Goal: Task Accomplishment & Management: Use online tool/utility

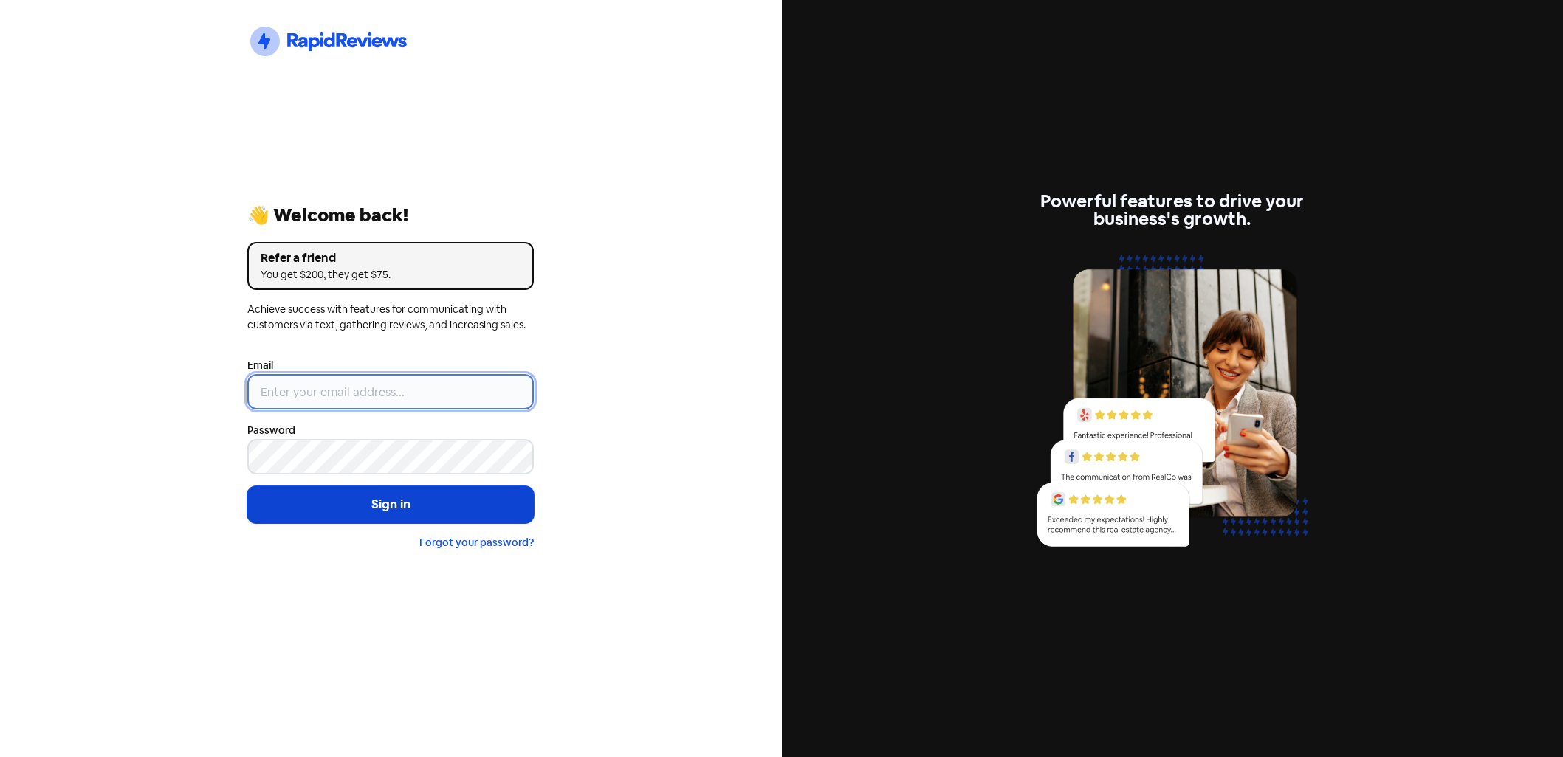
type input "[EMAIL_ADDRESS][DOMAIN_NAME]"
click at [361, 509] on button "Sign in" at bounding box center [390, 504] width 286 height 37
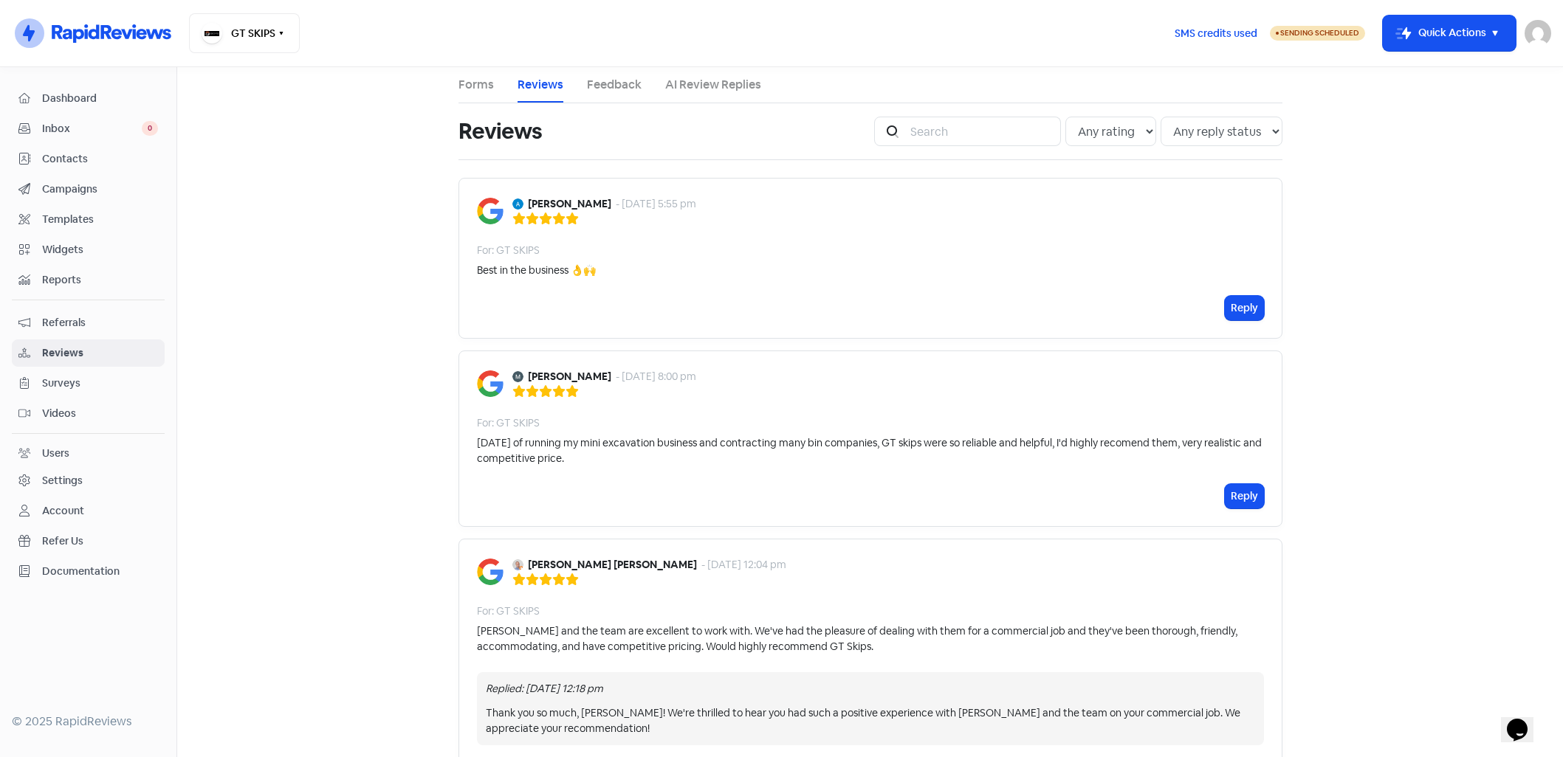
click at [698, 86] on link "AI Review Replies" at bounding box center [713, 85] width 96 height 18
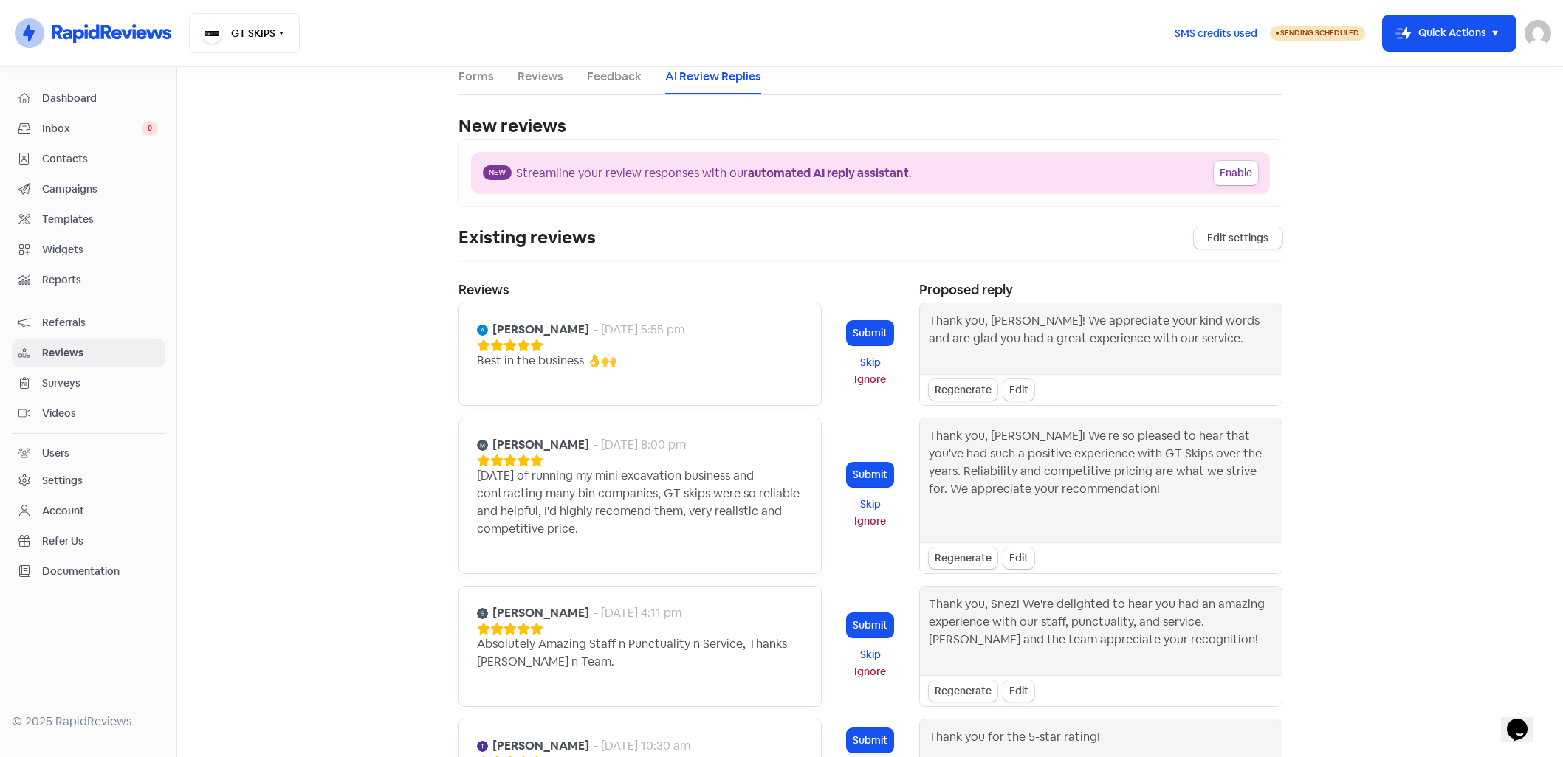
scroll to position [9, 0]
drag, startPoint x: 662, startPoint y: 544, endPoint x: 458, endPoint y: 450, distance: 225.2
click at [458, 450] on div "[PERSON_NAME] - [DATE] 8:00 pm [DATE] of running my mini excavation business an…" at bounding box center [639, 495] width 363 height 156
click at [427, 507] on main "Forms Reviews Feedback AI Review Replies New reviews Enable AI Review Replies D…" at bounding box center [869, 412] width 1385 height 690
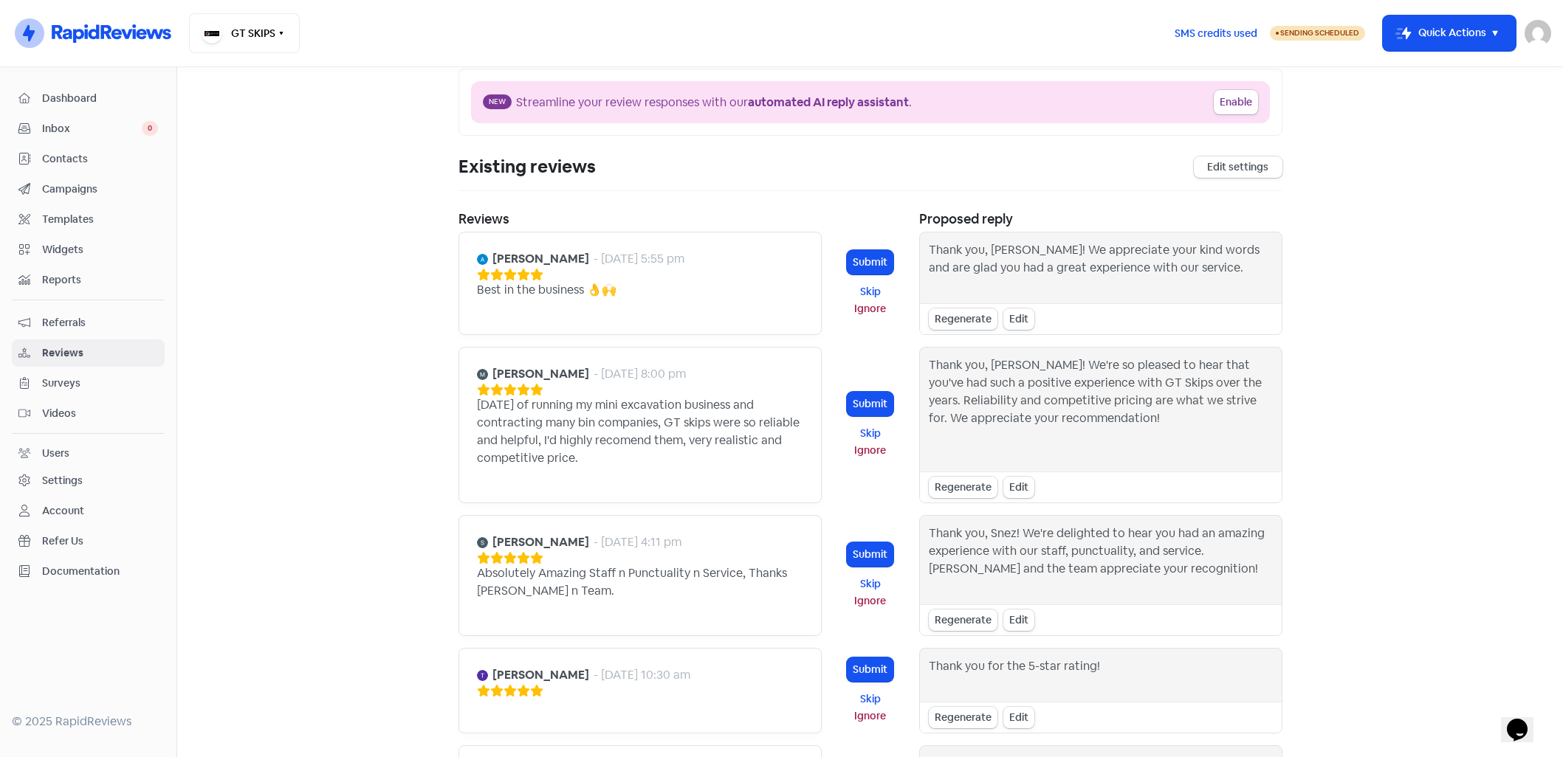
scroll to position [255, 0]
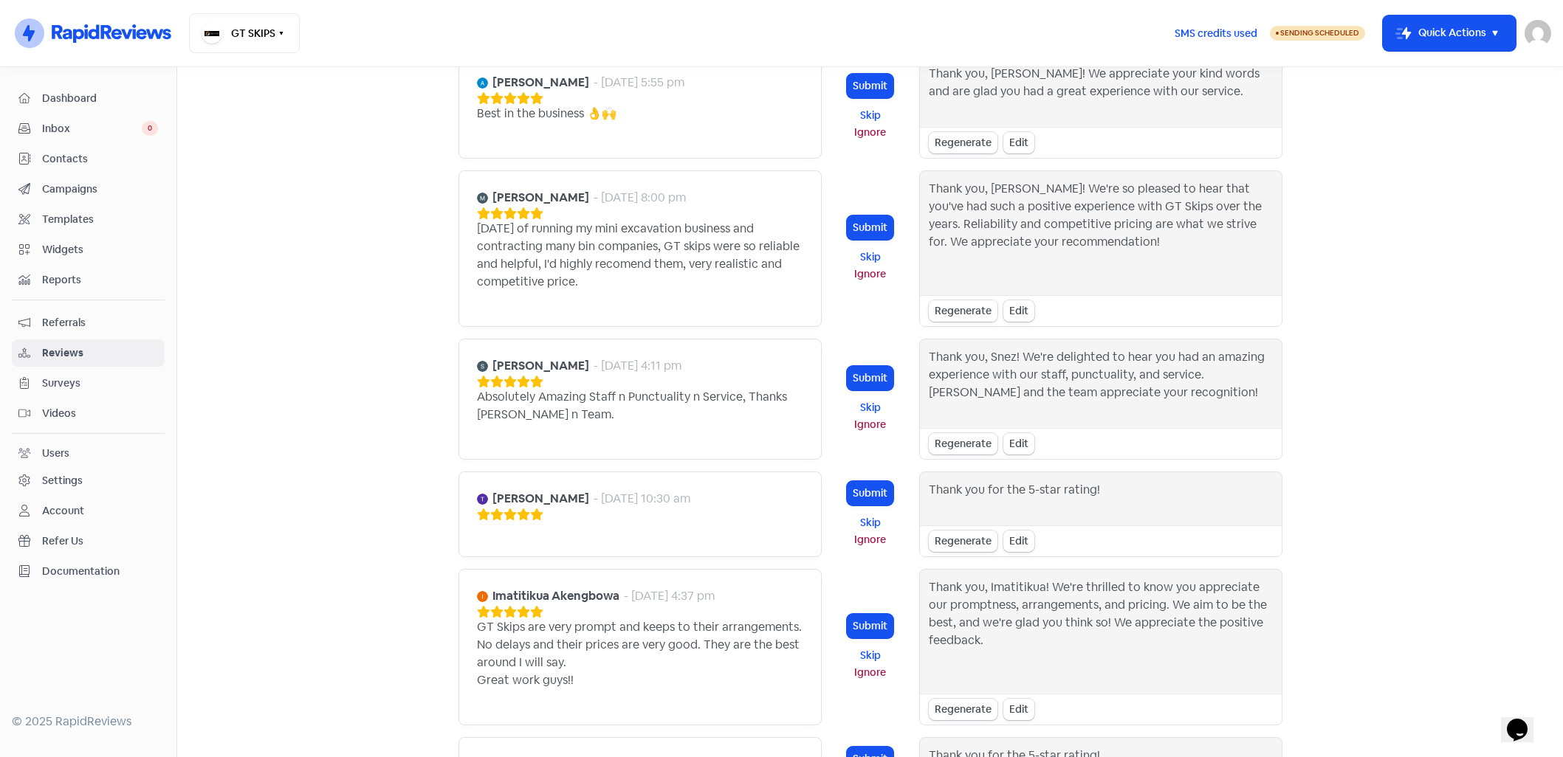
click at [968, 305] on div "Regenerate" at bounding box center [963, 310] width 69 height 21
click at [979, 310] on div "Regenerate" at bounding box center [963, 310] width 69 height 21
click at [876, 217] on button "Submit" at bounding box center [870, 228] width 47 height 24
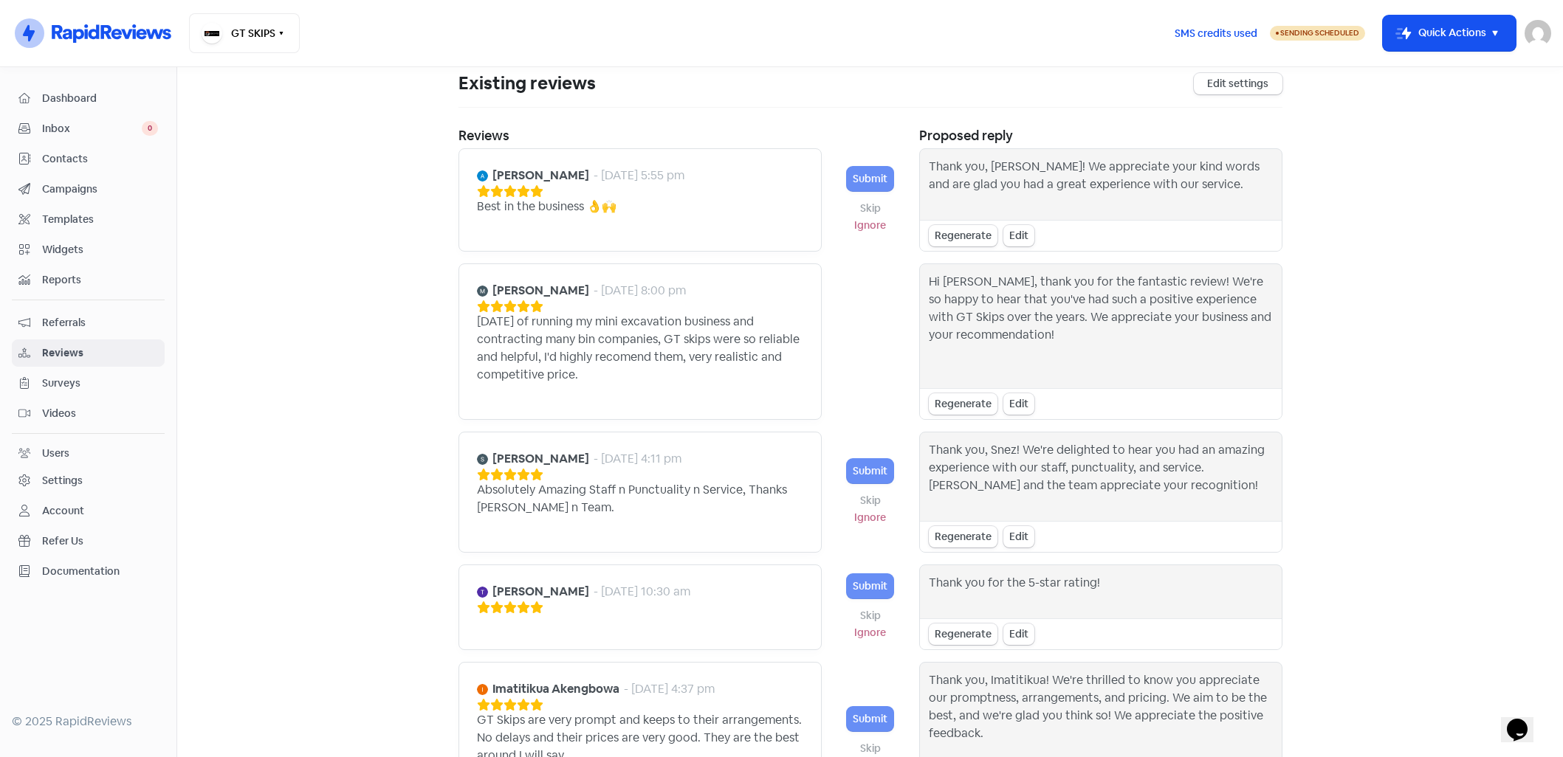
scroll to position [0, 0]
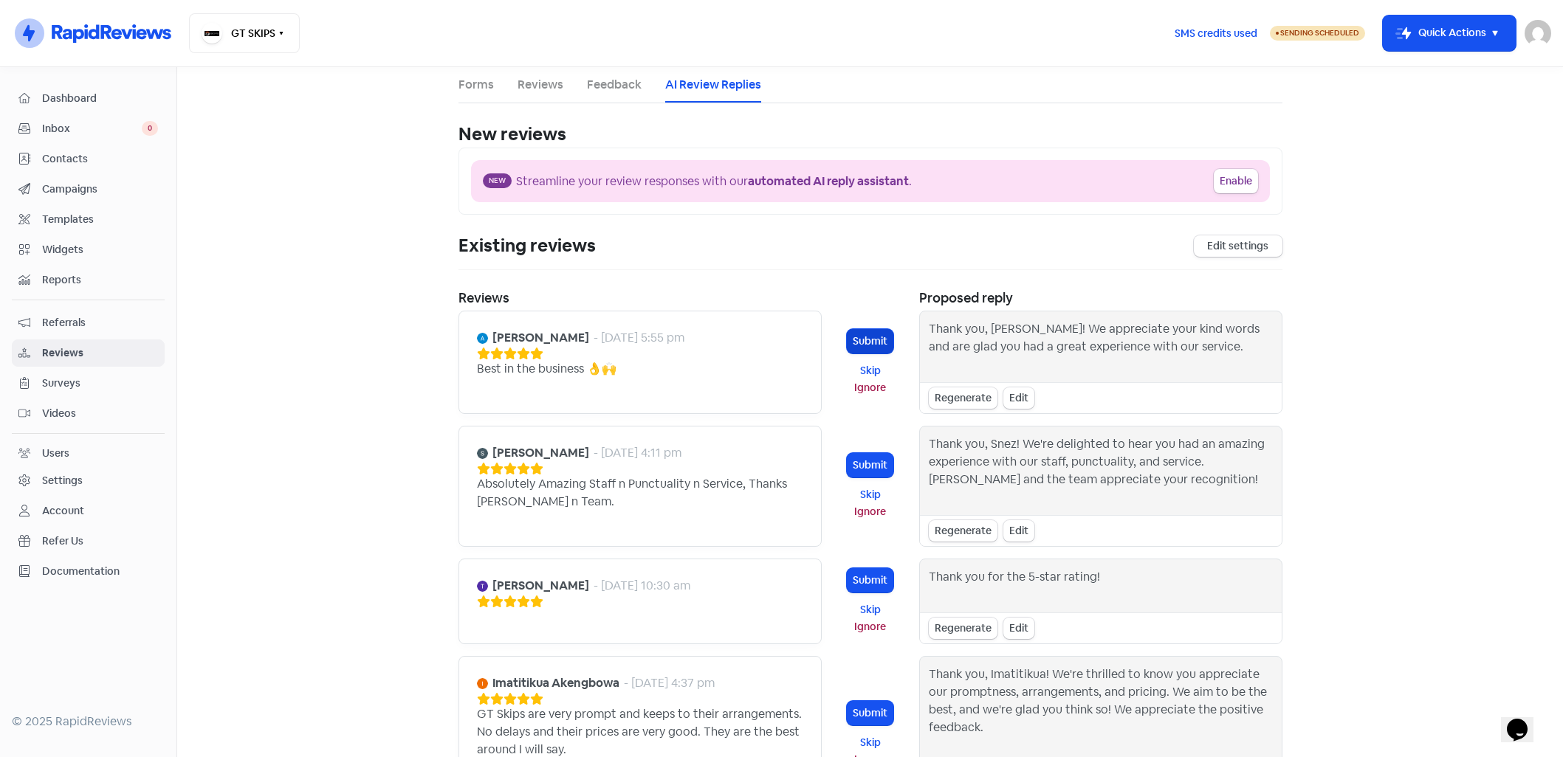
click at [885, 337] on button "Submit" at bounding box center [870, 341] width 47 height 24
